Goal: Information Seeking & Learning: Check status

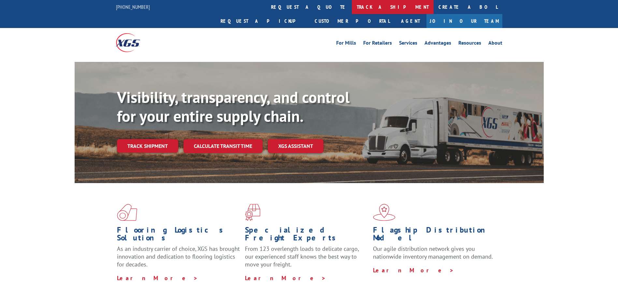
click at [352, 8] on link "track a shipment" at bounding box center [393, 7] width 82 height 14
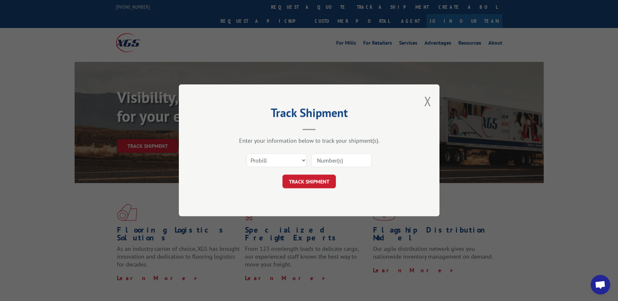
click at [327, 159] on input at bounding box center [341, 161] width 60 height 14
type input "16584568"
click at [306, 186] on button "TRACK SHIPMENT" at bounding box center [308, 182] width 53 height 14
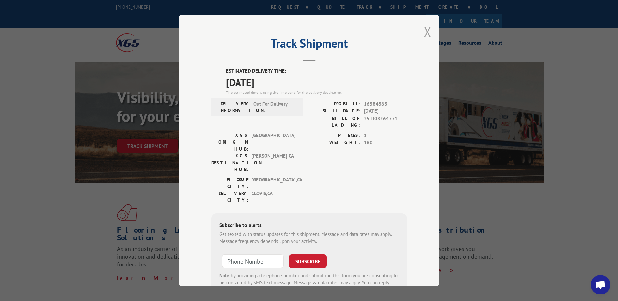
click at [428, 33] on button "Close modal" at bounding box center [427, 31] width 7 height 17
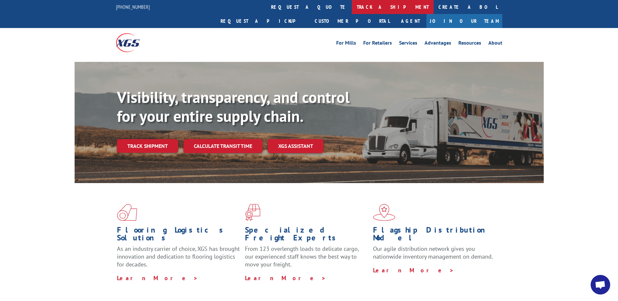
click at [352, 7] on link "track a shipment" at bounding box center [393, 7] width 82 height 14
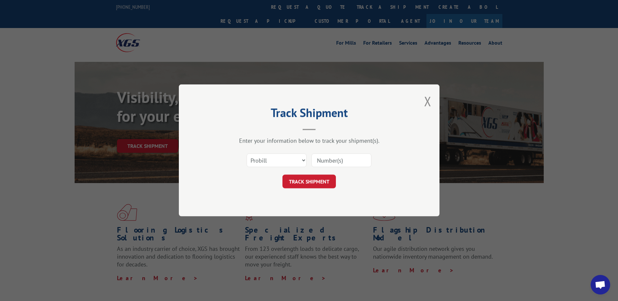
click at [346, 163] on input at bounding box center [341, 161] width 60 height 14
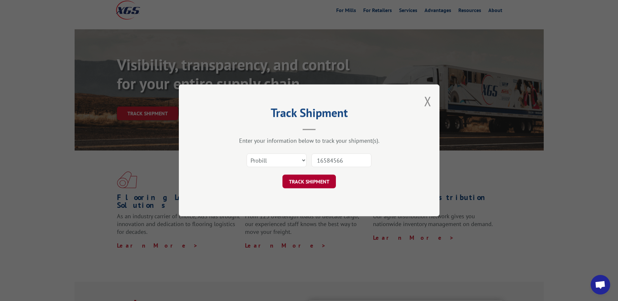
type input "16584566"
click at [307, 183] on button "TRACK SHIPMENT" at bounding box center [308, 182] width 53 height 14
